Goal: Task Accomplishment & Management: Manage account settings

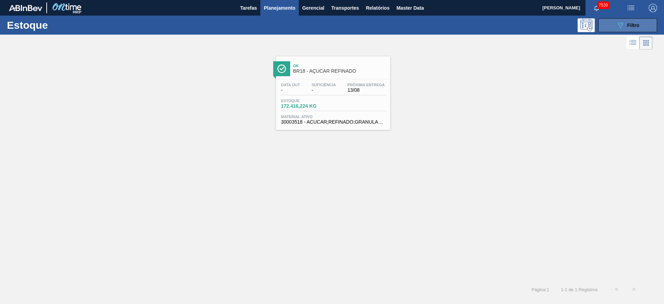
click at [625, 23] on div "089F7B8B-B2A5-4AFE-B5C0-19BA573D28AC Filtro" at bounding box center [627, 25] width 23 height 8
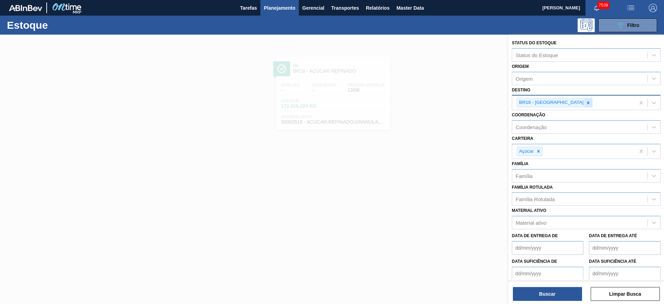
click at [585, 100] on div at bounding box center [589, 102] width 8 height 9
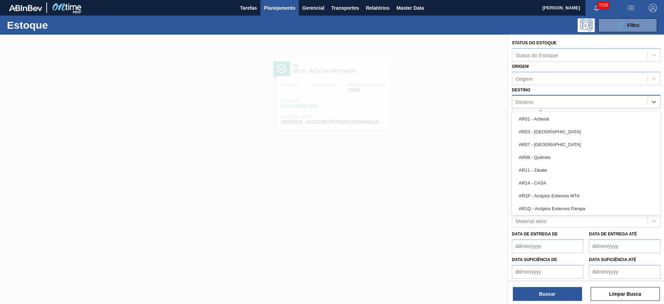
click at [567, 100] on div "Destino" at bounding box center [579, 102] width 135 height 10
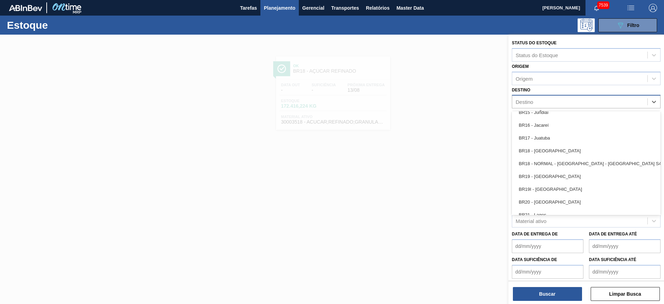
scroll to position [571, 0]
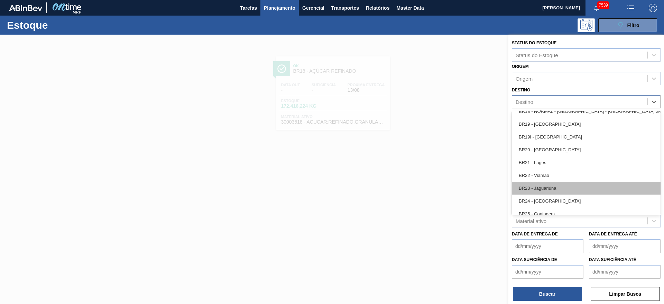
click at [555, 190] on div "BR23 - Jaguariúna" at bounding box center [586, 188] width 149 height 13
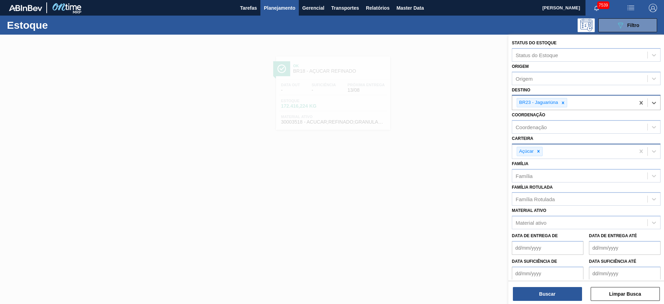
drag, startPoint x: 541, startPoint y: 150, endPoint x: 538, endPoint y: 148, distance: 3.7
click at [539, 148] on div at bounding box center [539, 151] width 8 height 9
drag, startPoint x: 538, startPoint y: 148, endPoint x: 537, endPoint y: 158, distance: 10.1
click at [537, 149] on div "Carteira" at bounding box center [579, 150] width 135 height 10
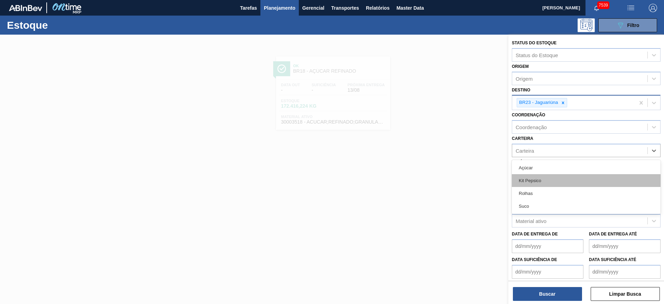
click at [542, 179] on div "Kit Pepsico" at bounding box center [586, 180] width 149 height 13
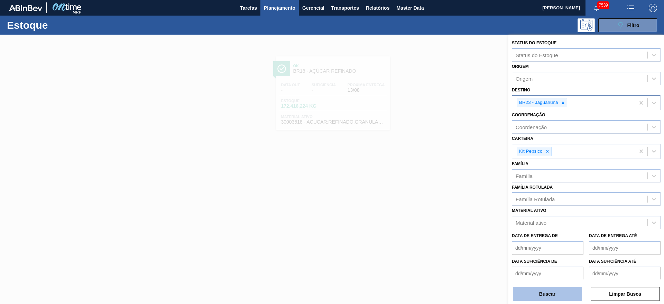
click at [552, 295] on button "Buscar" at bounding box center [547, 294] width 69 height 14
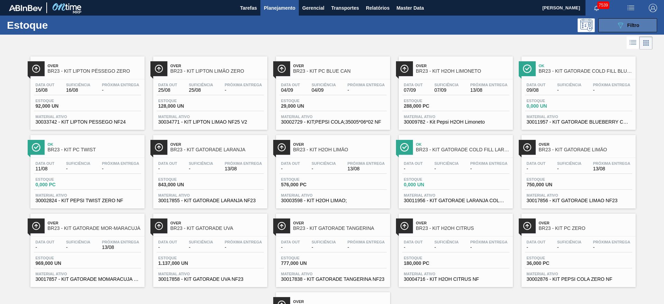
click at [625, 22] on div "089F7B8B-B2A5-4AFE-B5C0-19BA573D28AC Filtro" at bounding box center [627, 25] width 23 height 8
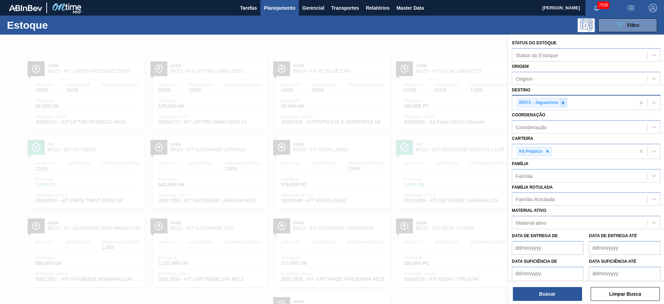
click at [562, 101] on icon at bounding box center [563, 102] width 5 height 5
click at [562, 101] on div "BR23 - Jaguariúna" at bounding box center [573, 102] width 123 height 14
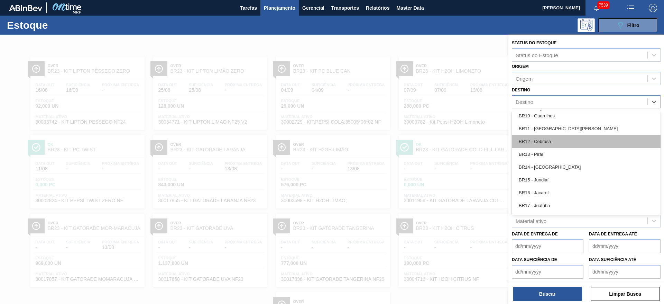
scroll to position [467, 0]
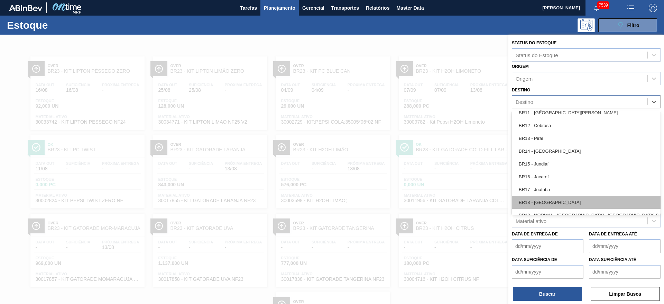
click at [553, 200] on div "BR18 - Pernambuco" at bounding box center [586, 202] width 149 height 13
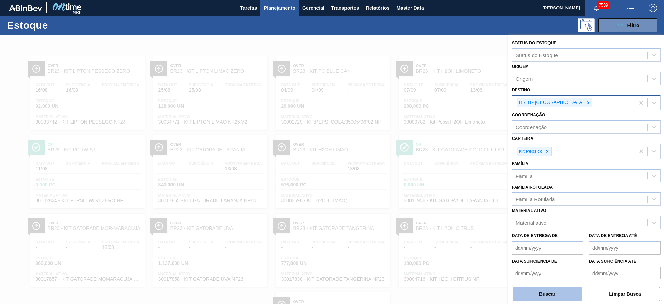
click at [552, 295] on button "Buscar" at bounding box center [547, 294] width 69 height 14
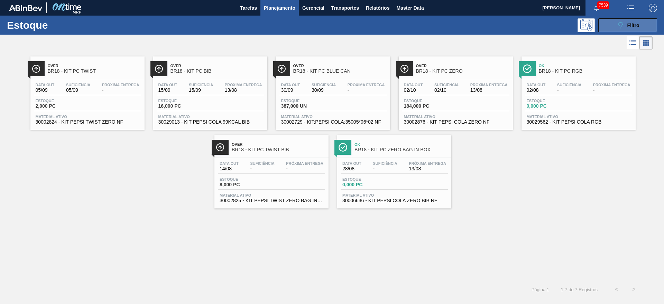
click at [625, 20] on button "089F7B8B-B2A5-4AFE-B5C0-19BA573D28AC Filtro" at bounding box center [627, 25] width 59 height 14
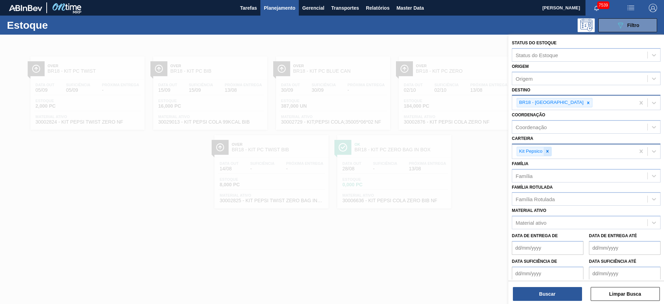
click at [549, 148] on div at bounding box center [548, 151] width 8 height 9
drag, startPoint x: 549, startPoint y: 148, endPoint x: 548, endPoint y: 158, distance: 10.4
click at [549, 154] on div "Carteira" at bounding box center [579, 150] width 135 height 10
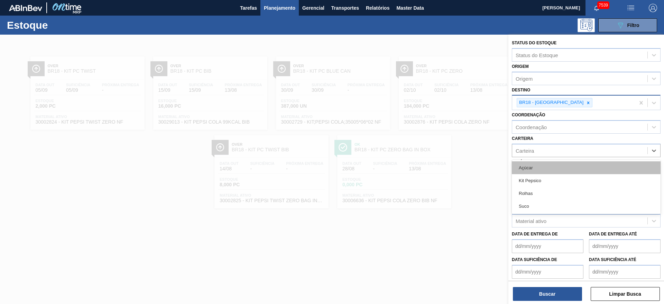
drag, startPoint x: 544, startPoint y: 174, endPoint x: 544, endPoint y: 167, distance: 6.9
click at [544, 167] on div "Açúcar Kit Pepsico Rolhas Suco" at bounding box center [586, 187] width 149 height 54
click at [544, 167] on div "Açúcar" at bounding box center [586, 167] width 149 height 13
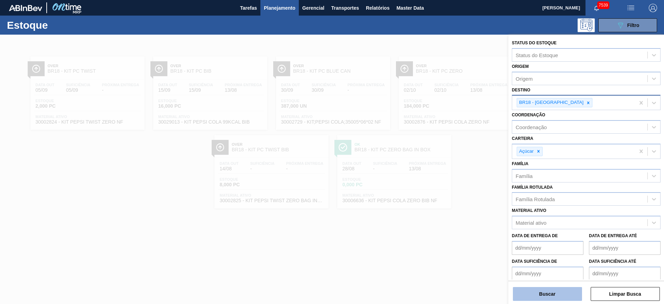
click at [551, 288] on button "Buscar" at bounding box center [547, 294] width 69 height 14
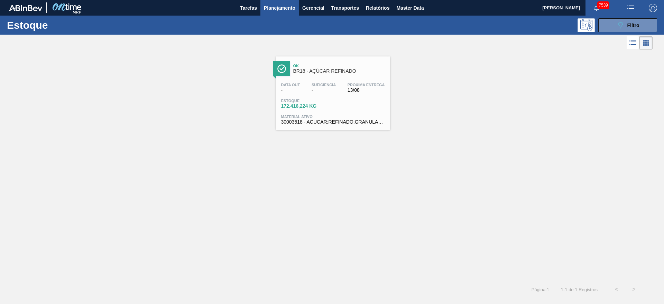
click at [425, 162] on div "Ok BR18 - AÇÚCAR REFINADO Data out - Suficiência - Próxima Entrega 13/08 Estoqu…" at bounding box center [332, 165] width 664 height 229
click at [485, 175] on div "Ok BR18 - AÇÚCAR REFINADO Data out - Suficiência - Próxima Entrega 13/08 Estoqu…" at bounding box center [332, 165] width 664 height 229
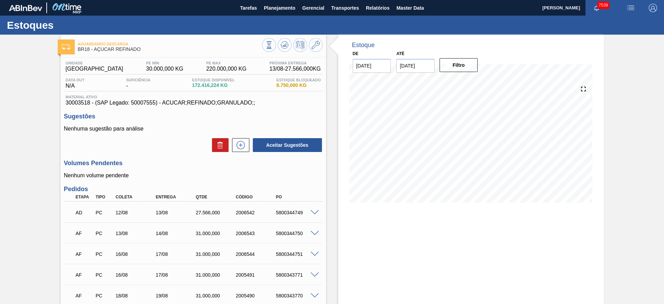
click at [313, 231] on span at bounding box center [315, 233] width 8 height 5
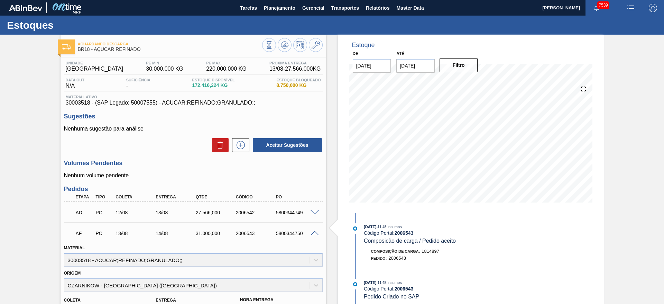
click at [635, 196] on div "Aguardando Descarga BR18 - AÇÚCAR REFINADO Unidade Pernambuco PE MIN 30.000,000…" at bounding box center [332, 303] width 664 height 536
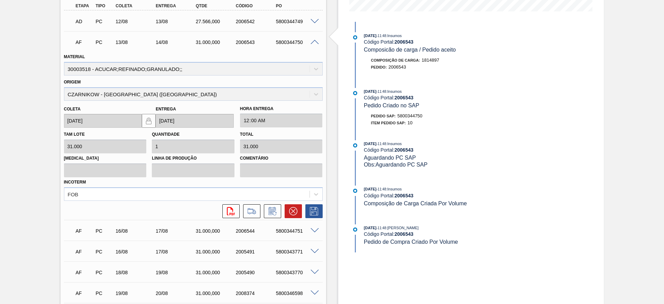
scroll to position [208, 0]
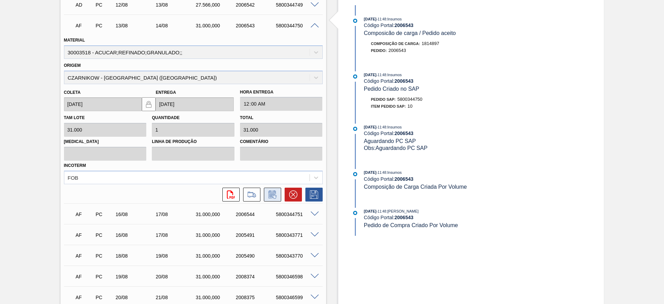
click at [274, 191] on icon at bounding box center [271, 194] width 7 height 8
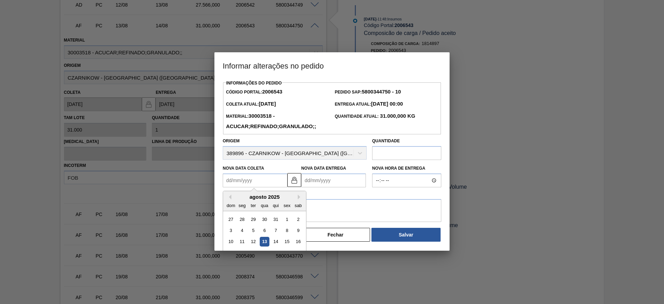
click at [236, 181] on Coleta "Nova Data Coleta" at bounding box center [255, 180] width 65 height 14
click at [273, 243] on div "14" at bounding box center [275, 241] width 9 height 9
type Coleta "[DATE]"
type Entrega "[DATE]"
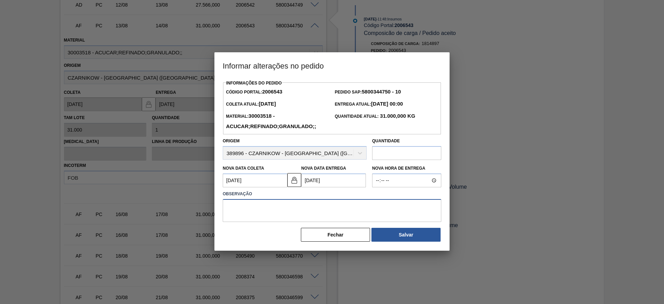
click at [367, 210] on textarea at bounding box center [332, 210] width 219 height 23
type textarea "."
click at [423, 231] on button "Salvar" at bounding box center [405, 235] width 69 height 14
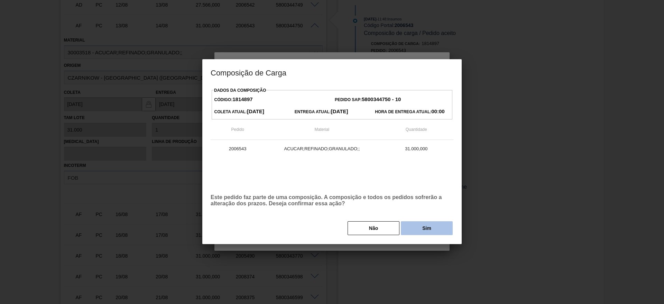
click at [422, 226] on button "Sim" at bounding box center [427, 228] width 52 height 14
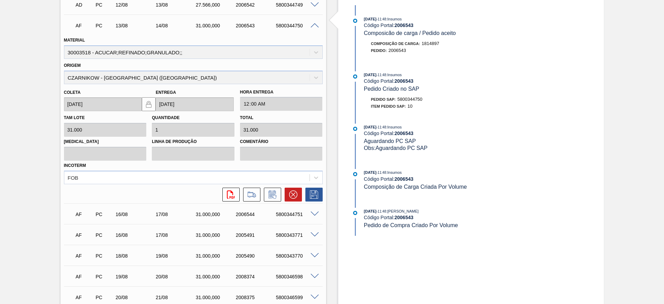
scroll to position [0, 0]
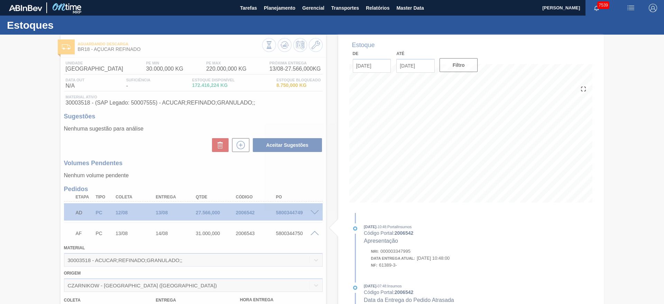
type input "."
type input "[DATE]"
